Goal: Information Seeking & Learning: Learn about a topic

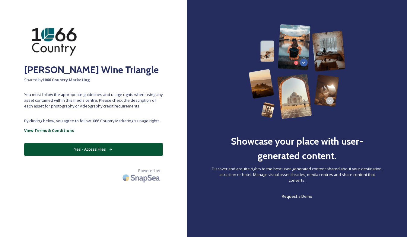
click at [91, 151] on button "Yes - Access Files" at bounding box center [93, 149] width 139 height 12
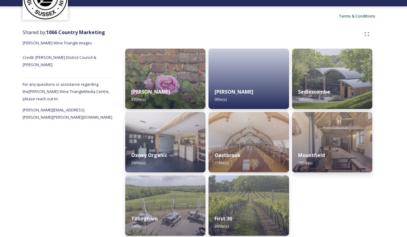
scroll to position [53, 0]
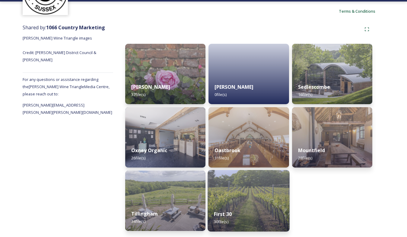
click at [265, 202] on img at bounding box center [249, 201] width 82 height 62
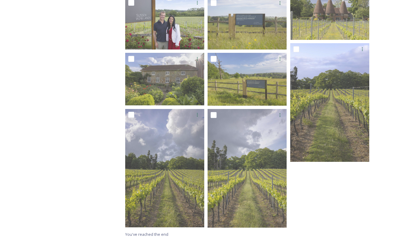
scroll to position [580, 0]
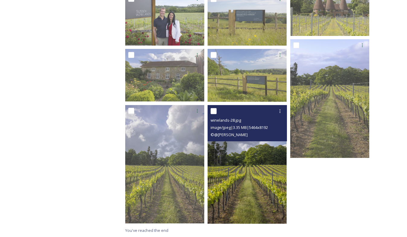
click at [214, 111] on input "checkbox" at bounding box center [214, 111] width 6 height 6
checkbox input "true"
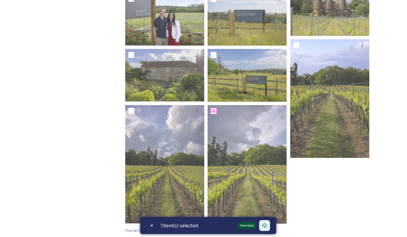
click at [267, 226] on icon at bounding box center [264, 225] width 5 height 5
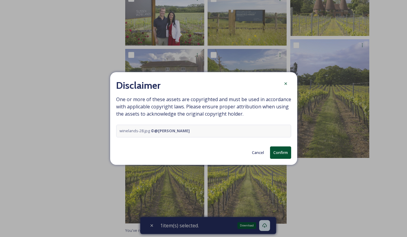
click at [284, 151] on button "Confirm" at bounding box center [280, 152] width 21 height 12
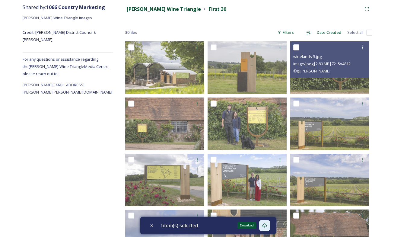
scroll to position [0, 0]
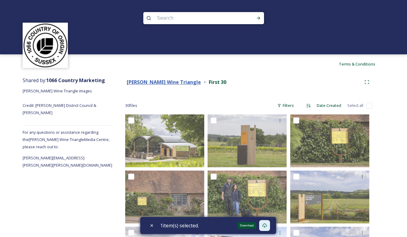
click at [145, 82] on strong "[PERSON_NAME] Wine Triangle" at bounding box center [164, 82] width 74 height 7
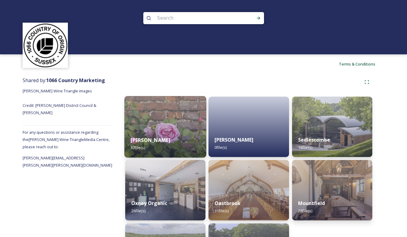
click at [158, 112] on img at bounding box center [165, 127] width 82 height 62
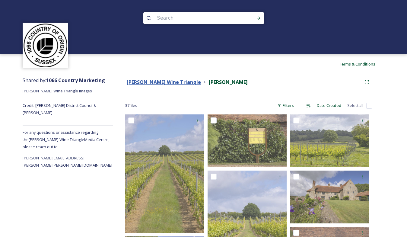
click at [146, 84] on strong "[PERSON_NAME] Wine Triangle" at bounding box center [164, 82] width 74 height 7
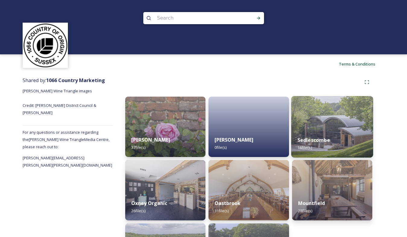
click at [315, 141] on strong "Sedlescombe" at bounding box center [313, 140] width 33 height 7
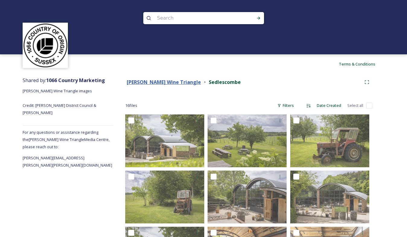
click at [150, 83] on strong "[PERSON_NAME] Wine Triangle" at bounding box center [164, 82] width 74 height 7
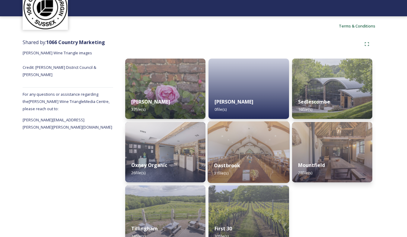
scroll to position [53, 0]
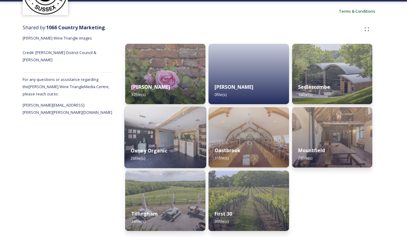
click at [175, 134] on img at bounding box center [165, 138] width 82 height 62
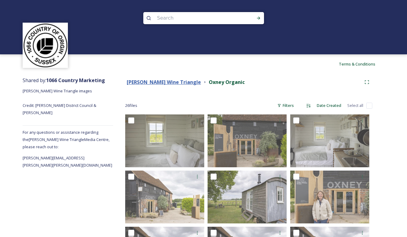
click at [169, 81] on strong "[PERSON_NAME] Wine Triangle" at bounding box center [164, 82] width 74 height 7
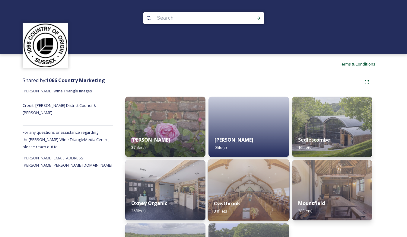
click at [265, 181] on img at bounding box center [249, 190] width 82 height 62
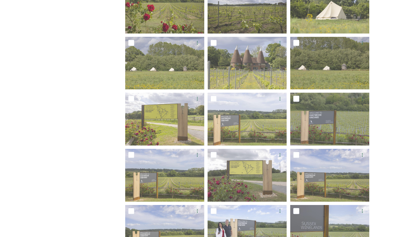
scroll to position [189, 0]
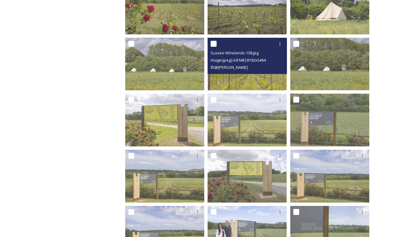
click at [215, 43] on input "checkbox" at bounding box center [214, 44] width 6 height 6
checkbox input "true"
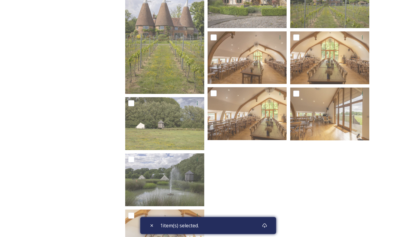
scroll to position [570, 0]
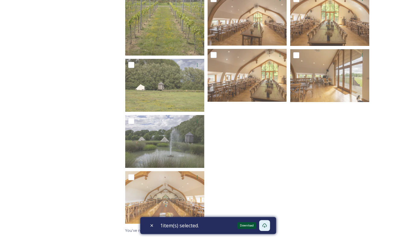
click at [265, 224] on icon at bounding box center [264, 225] width 5 height 4
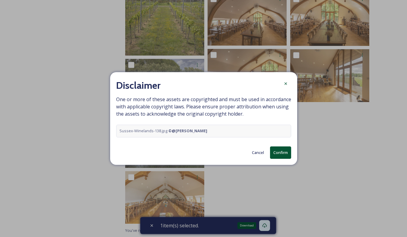
click at [282, 152] on button "Confirm" at bounding box center [280, 152] width 21 height 12
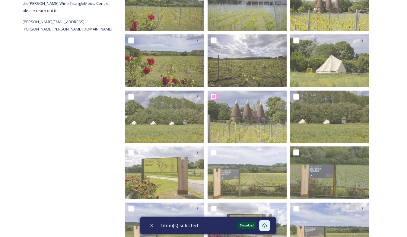
scroll to position [0, 0]
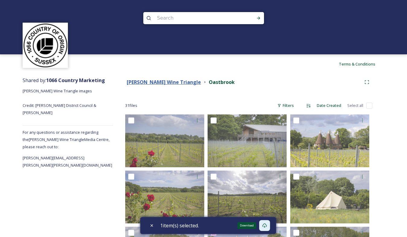
click at [158, 81] on strong "[PERSON_NAME] Wine Triangle" at bounding box center [164, 82] width 74 height 7
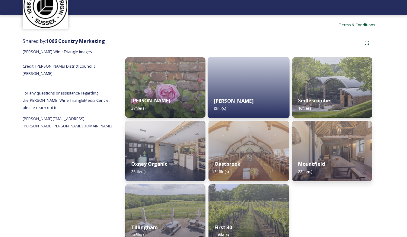
scroll to position [53, 0]
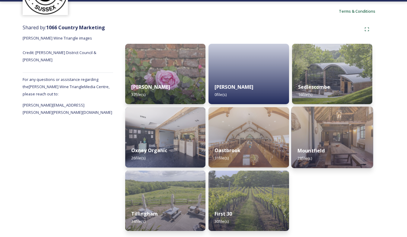
click at [339, 137] on img at bounding box center [332, 138] width 82 height 62
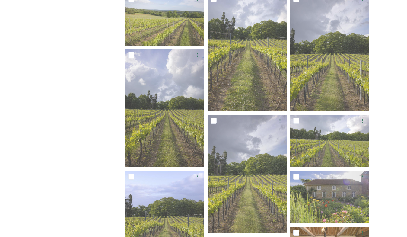
scroll to position [403, 0]
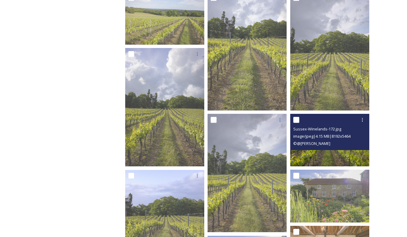
click at [296, 119] on input "checkbox" at bounding box center [296, 120] width 6 height 6
checkbox input "true"
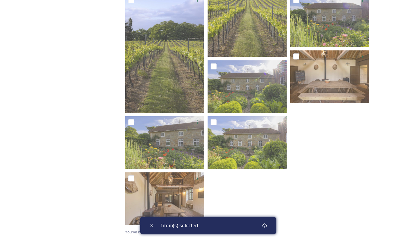
scroll to position [580, 0]
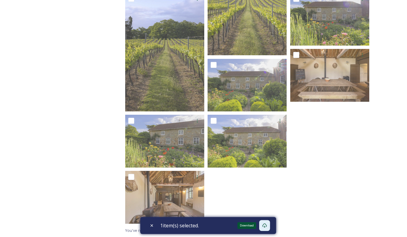
click at [264, 225] on icon at bounding box center [264, 225] width 5 height 4
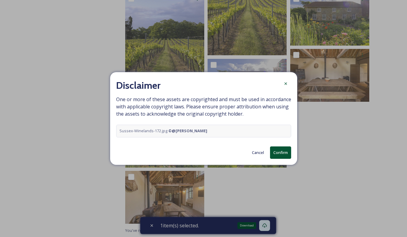
click at [275, 152] on button "Confirm" at bounding box center [280, 152] width 21 height 12
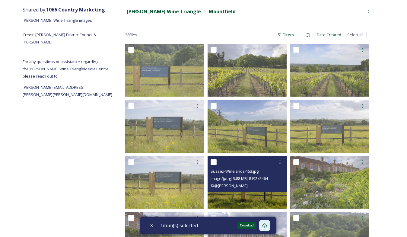
scroll to position [0, 0]
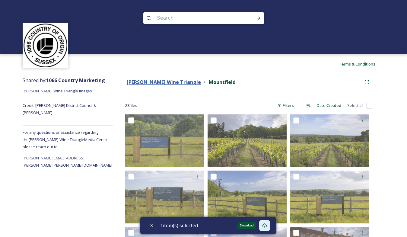
click at [161, 82] on strong "[PERSON_NAME] Wine Triangle" at bounding box center [164, 82] width 74 height 7
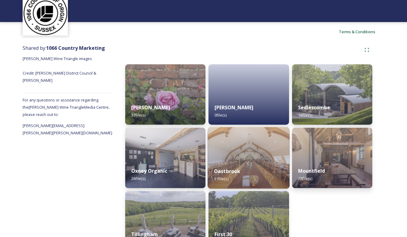
scroll to position [53, 0]
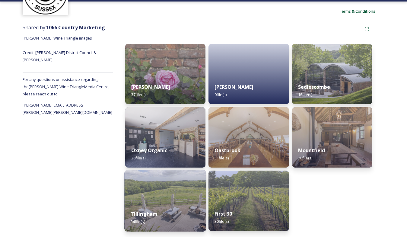
click at [175, 195] on img at bounding box center [165, 201] width 82 height 62
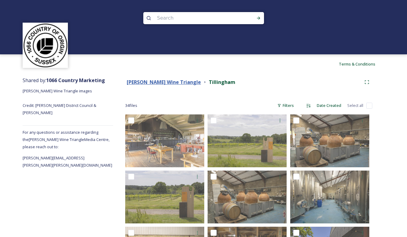
click at [163, 81] on strong "[PERSON_NAME] Wine Triangle" at bounding box center [164, 82] width 74 height 7
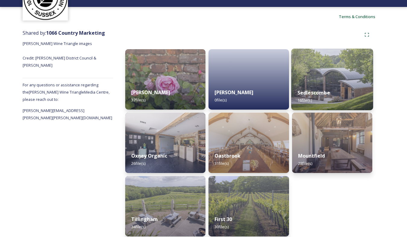
scroll to position [53, 0]
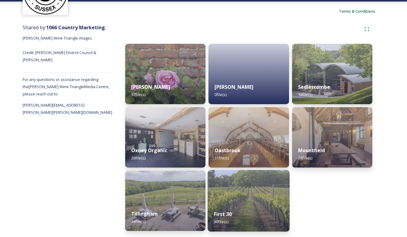
click at [260, 205] on div "First 30 30 file(s)" at bounding box center [249, 217] width 82 height 27
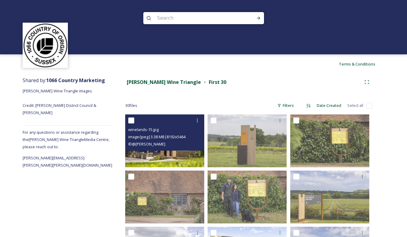
click at [162, 122] on div at bounding box center [165, 120] width 75 height 11
click at [169, 122] on div at bounding box center [165, 120] width 75 height 11
